Goal: Task Accomplishment & Management: Manage account settings

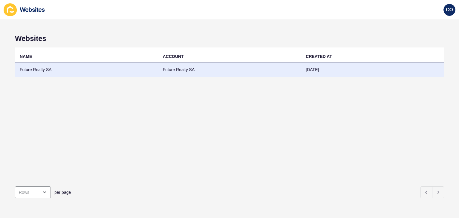
click at [33, 70] on td "Future Realty SA" at bounding box center [86, 69] width 143 height 15
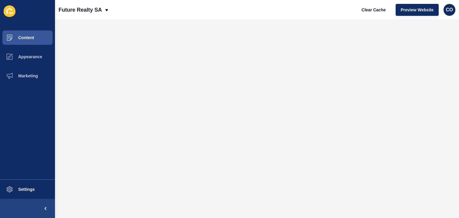
click at [137, 12] on div "Future Realty SA Clear Cache Preview Website CO" at bounding box center [257, 9] width 404 height 19
click at [411, 7] on span "Preview Website" at bounding box center [417, 10] width 33 height 6
click at [32, 37] on span "Content" at bounding box center [16, 37] width 35 height 5
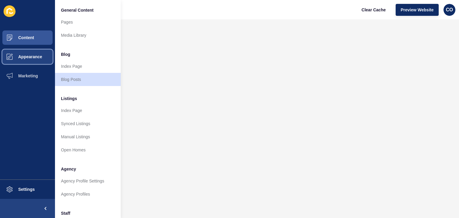
click at [36, 58] on span "Appearance" at bounding box center [20, 56] width 43 height 5
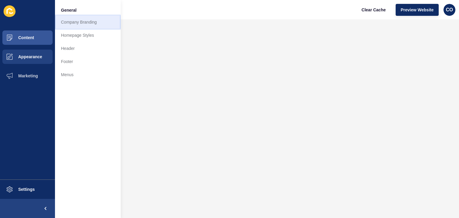
click at [99, 24] on link "Company Branding" at bounding box center [88, 22] width 66 height 13
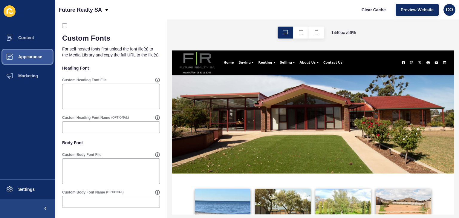
click at [37, 55] on span "Appearance" at bounding box center [20, 56] width 43 height 5
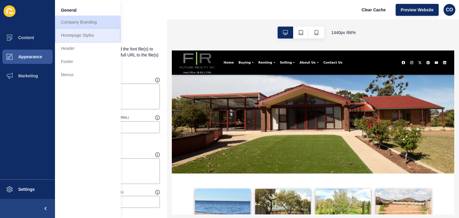
click at [86, 35] on link "Homepage Styles" at bounding box center [88, 35] width 66 height 13
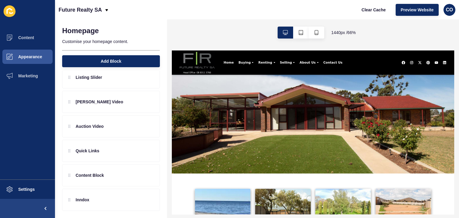
scroll to position [36, 0]
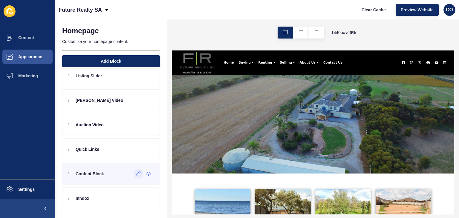
click at [136, 173] on icon at bounding box center [138, 174] width 5 height 5
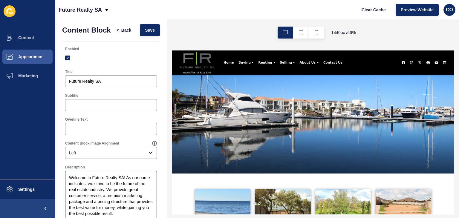
scroll to position [0, 0]
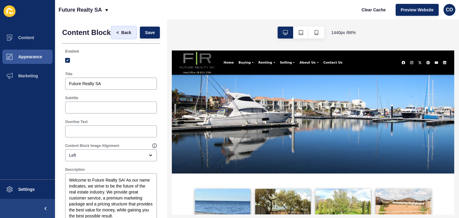
click at [121, 33] on span "Back" at bounding box center [126, 33] width 10 height 6
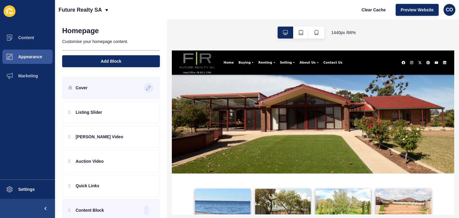
click at [149, 87] on icon at bounding box center [149, 86] width 1 height 1
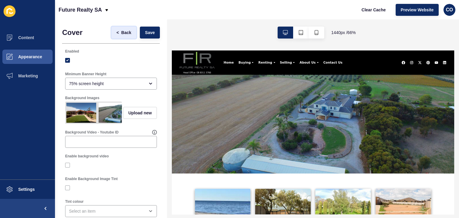
click at [121, 33] on span "Back" at bounding box center [126, 33] width 10 height 6
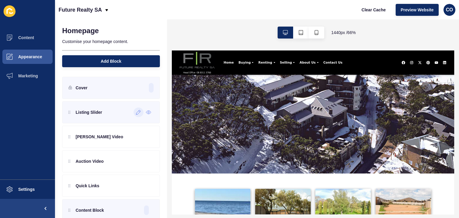
click at [134, 114] on div at bounding box center [139, 113] width 10 height 10
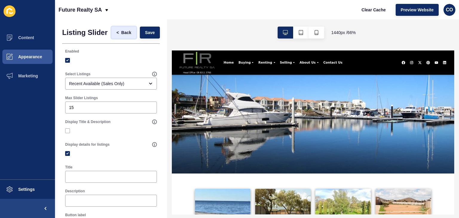
click at [121, 33] on span "Back" at bounding box center [126, 33] width 10 height 6
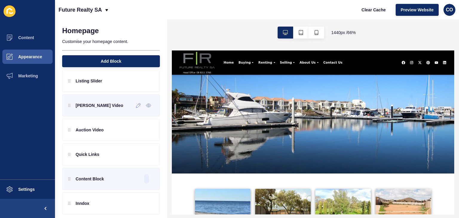
scroll to position [36, 0]
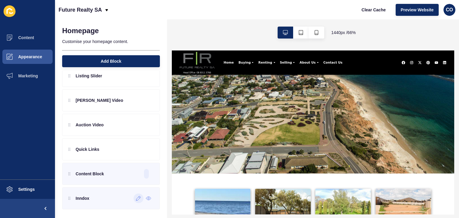
click at [136, 199] on icon at bounding box center [138, 198] width 5 height 5
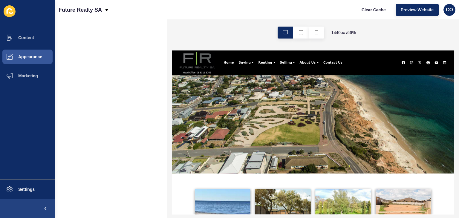
scroll to position [0, 0]
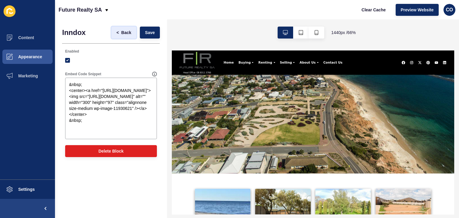
click at [125, 33] on span "Back" at bounding box center [126, 33] width 10 height 6
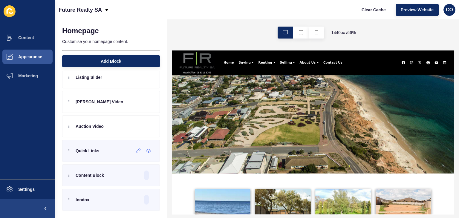
scroll to position [36, 0]
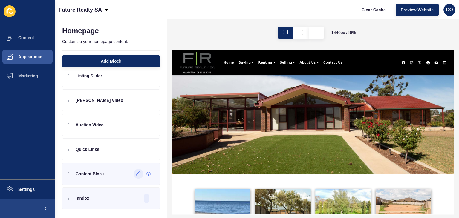
click at [136, 174] on icon at bounding box center [138, 174] width 5 height 5
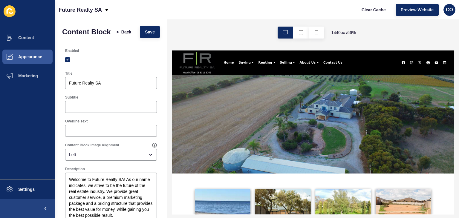
scroll to position [0, 0]
click at [121, 36] on span "Back" at bounding box center [126, 33] width 10 height 6
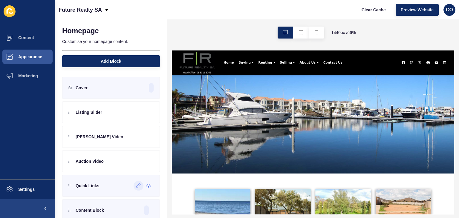
click at [134, 189] on div at bounding box center [139, 186] width 10 height 10
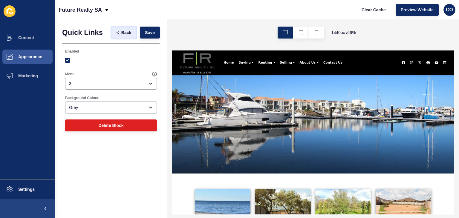
click at [124, 32] on span "Back" at bounding box center [126, 33] width 10 height 6
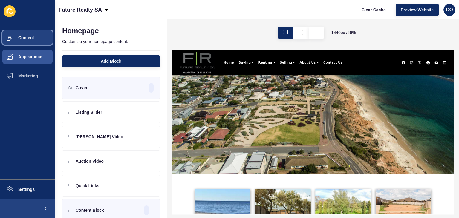
click at [30, 34] on button "Content" at bounding box center [27, 37] width 55 height 19
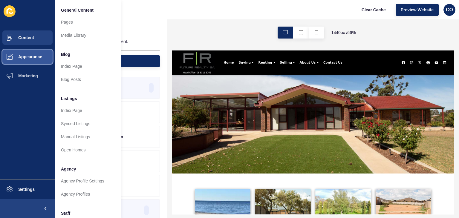
click at [33, 60] on button "Appearance" at bounding box center [27, 56] width 55 height 19
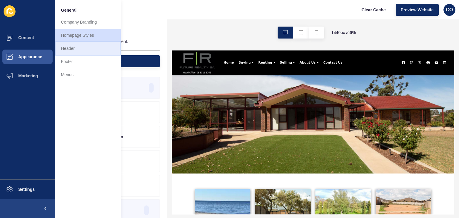
click at [70, 47] on link "Header" at bounding box center [88, 48] width 66 height 13
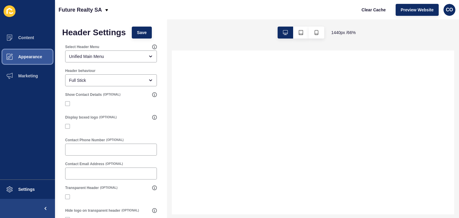
click at [31, 57] on span "Appearance" at bounding box center [20, 56] width 43 height 5
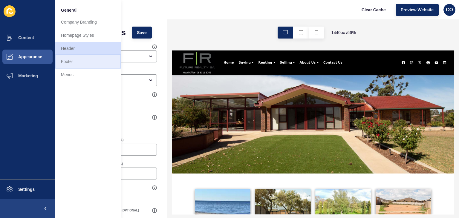
click at [92, 64] on link "Footer" at bounding box center [88, 61] width 66 height 13
